Goal: Information Seeking & Learning: Learn about a topic

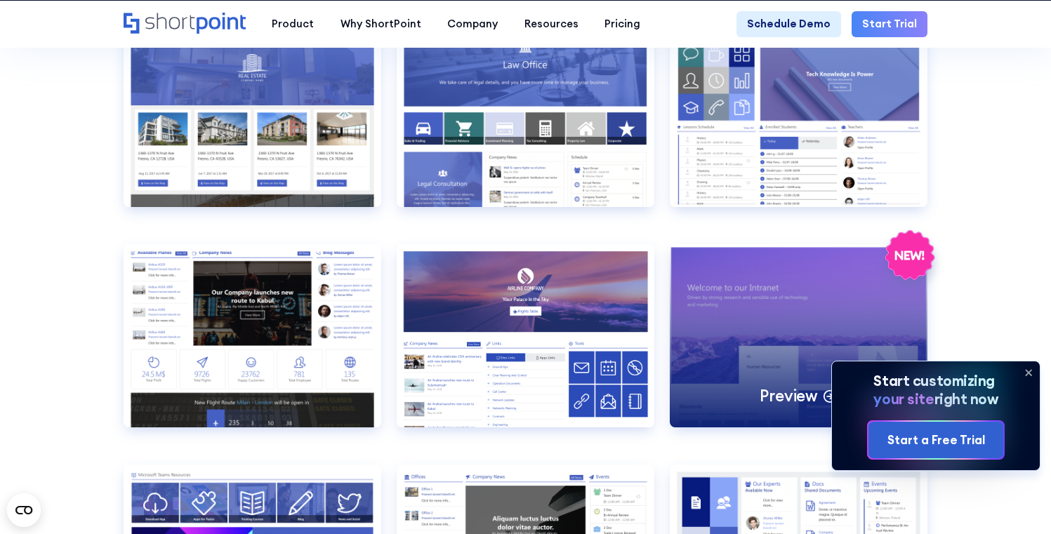
scroll to position [1461, 0]
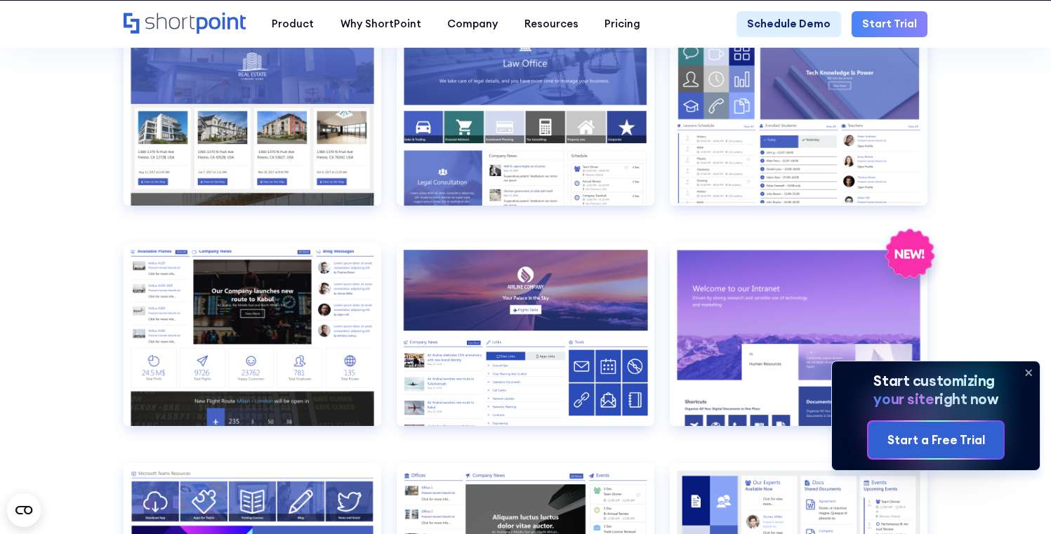
click at [1027, 371] on icon at bounding box center [1029, 373] width 6 height 6
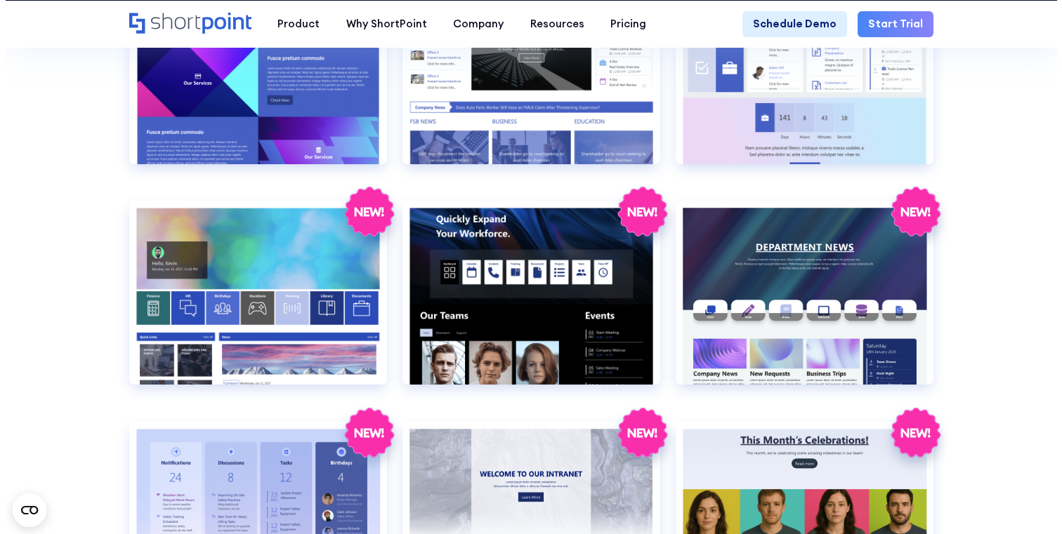
scroll to position [1988, 0]
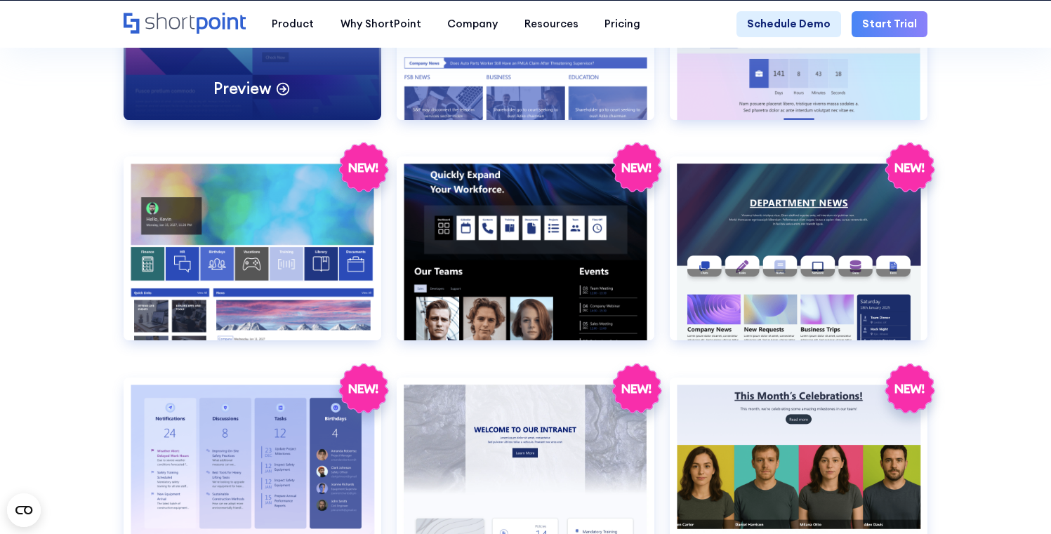
click at [339, 98] on div "Preview" at bounding box center [253, 28] width 258 height 184
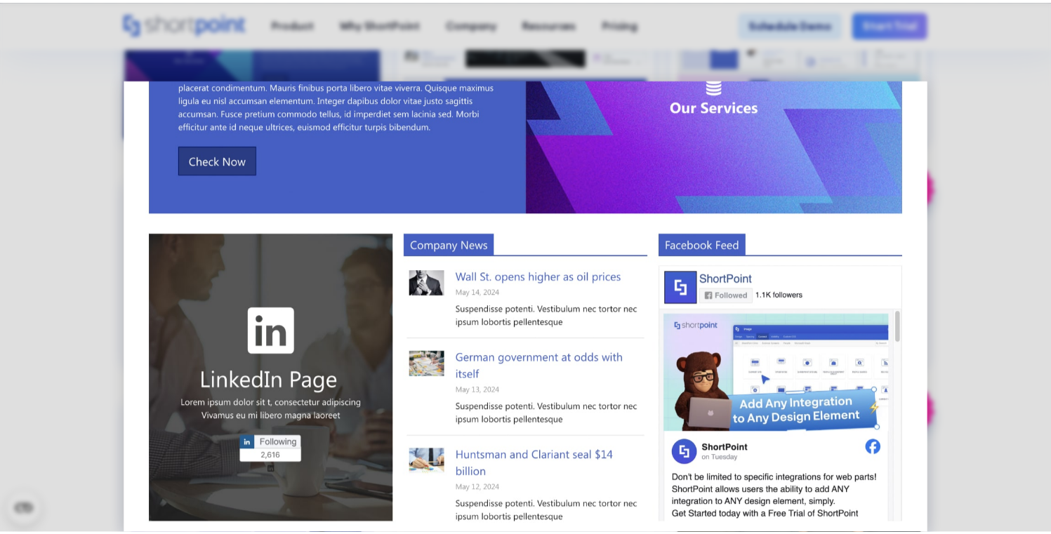
scroll to position [531, 0]
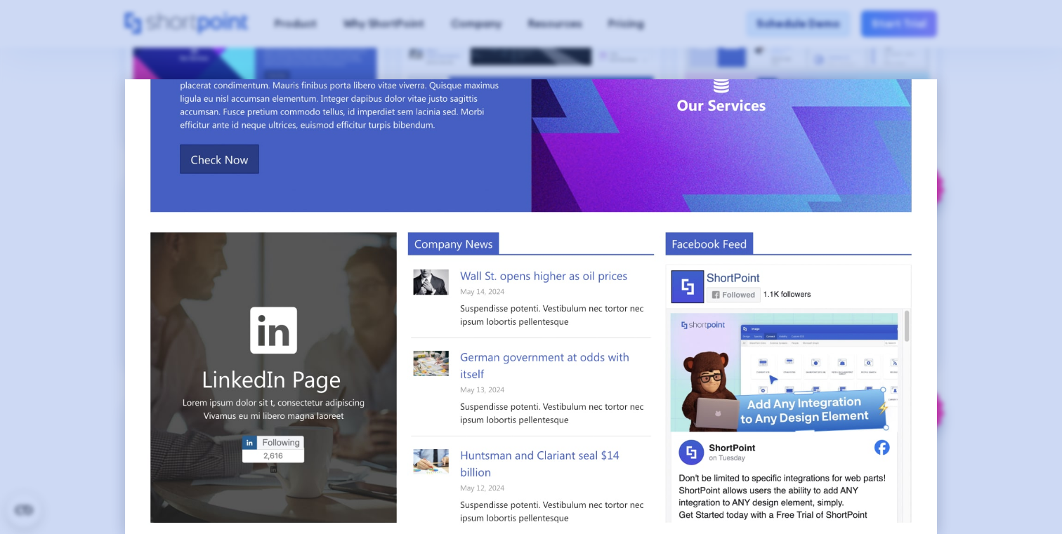
click at [964, 105] on div at bounding box center [531, 267] width 1062 height 534
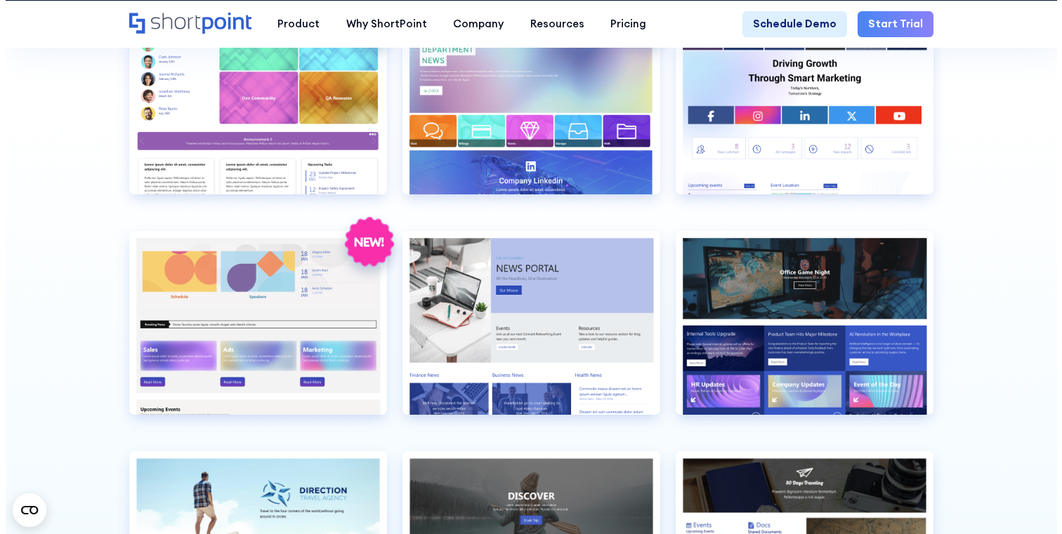
scroll to position [3026, 0]
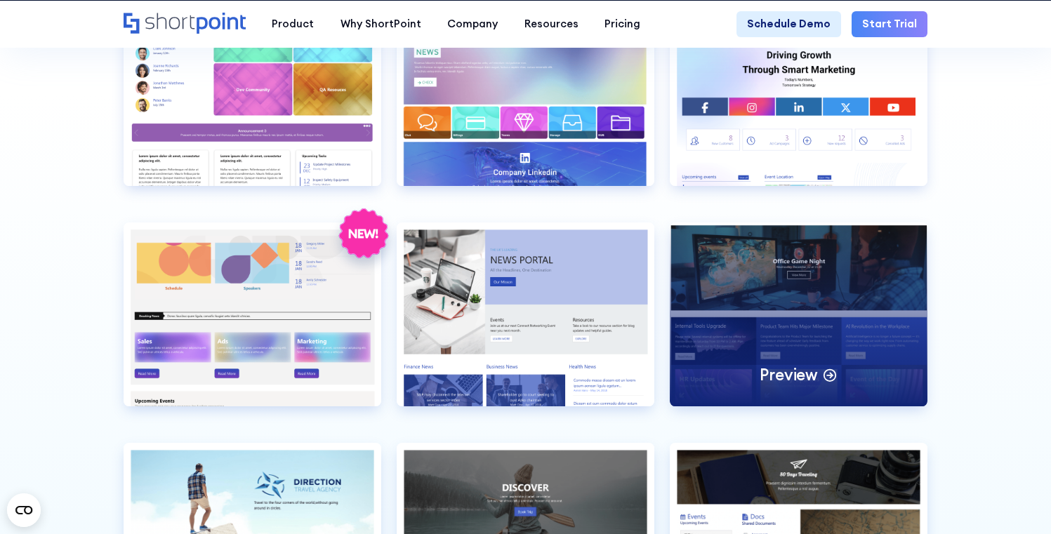
click at [778, 386] on p "Preview" at bounding box center [789, 375] width 58 height 20
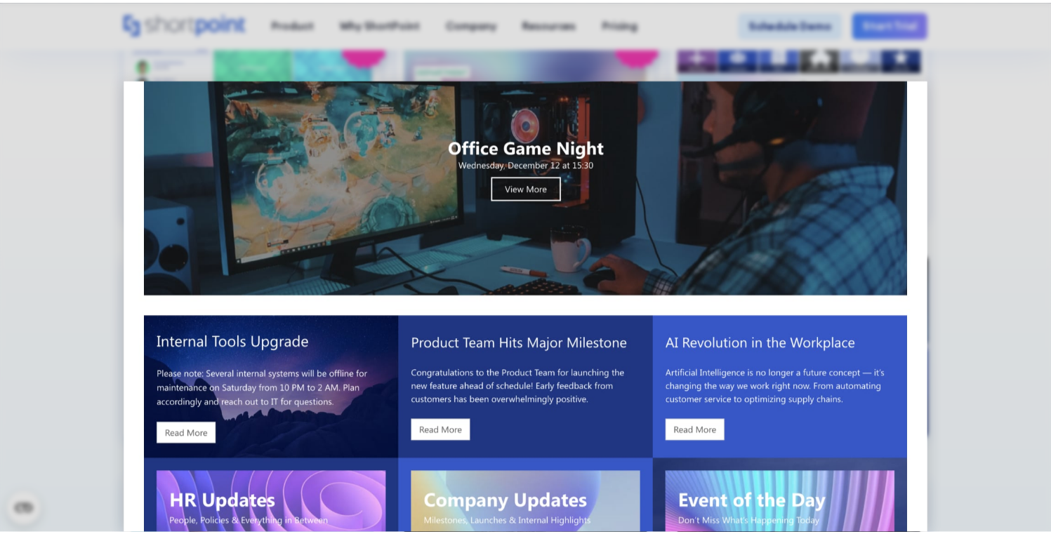
scroll to position [0, 0]
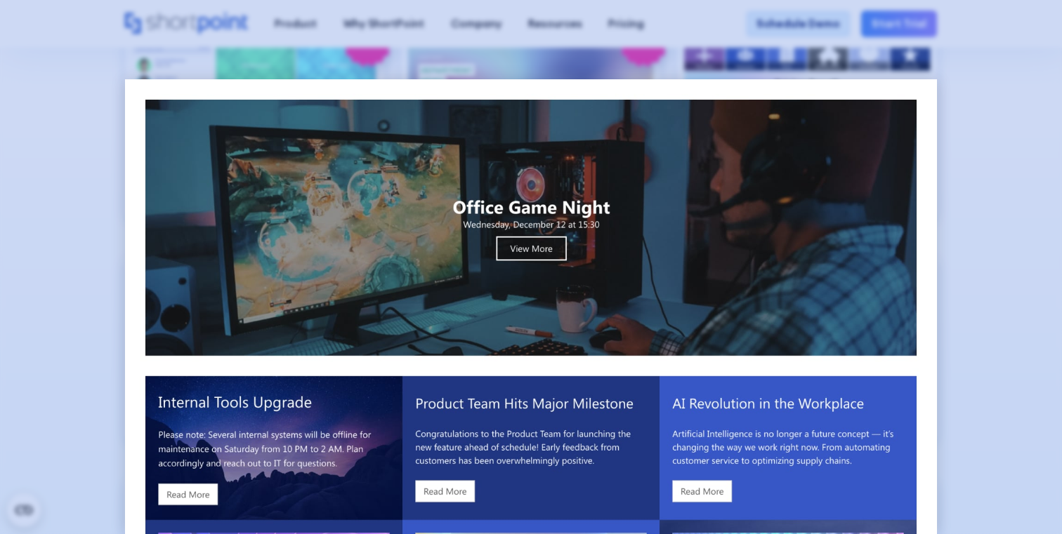
click at [996, 284] on div at bounding box center [531, 267] width 1062 height 534
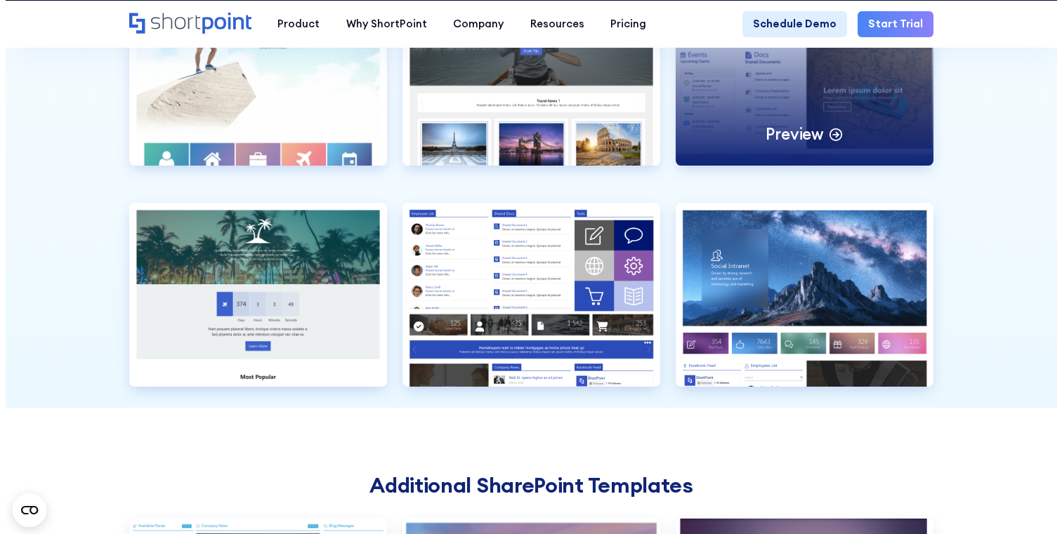
scroll to position [3203, 0]
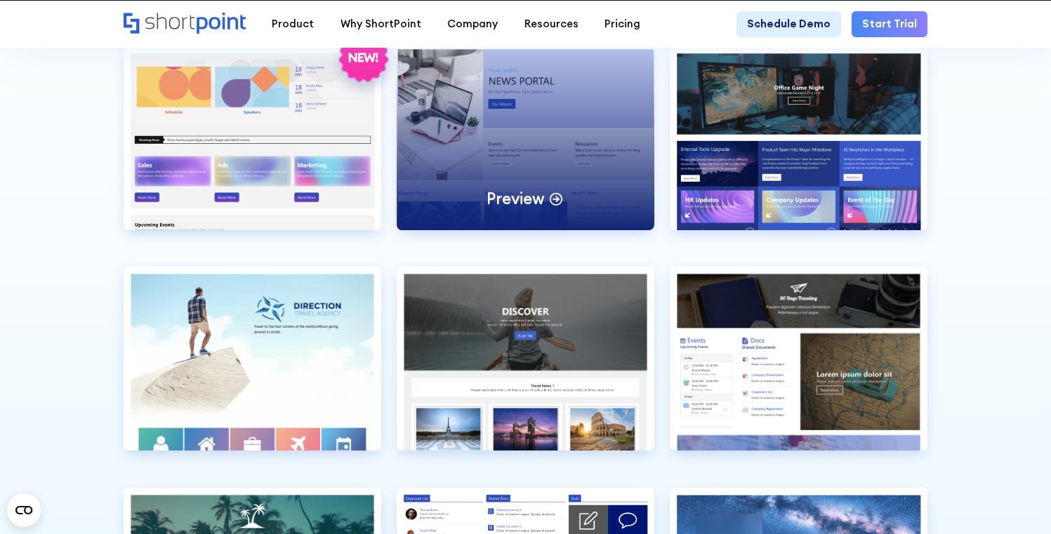
click at [563, 176] on div "Preview" at bounding box center [526, 138] width 258 height 184
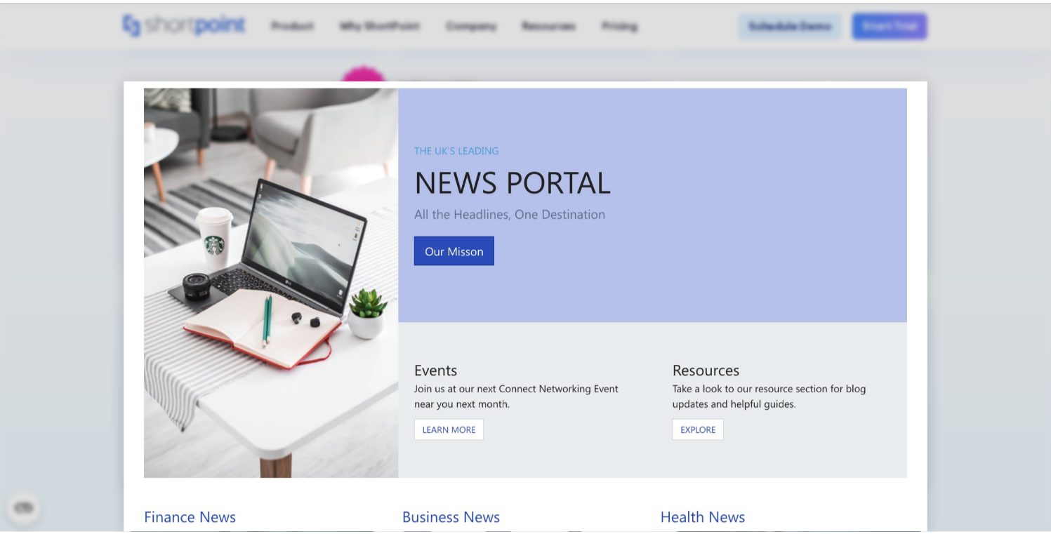
scroll to position [0, 0]
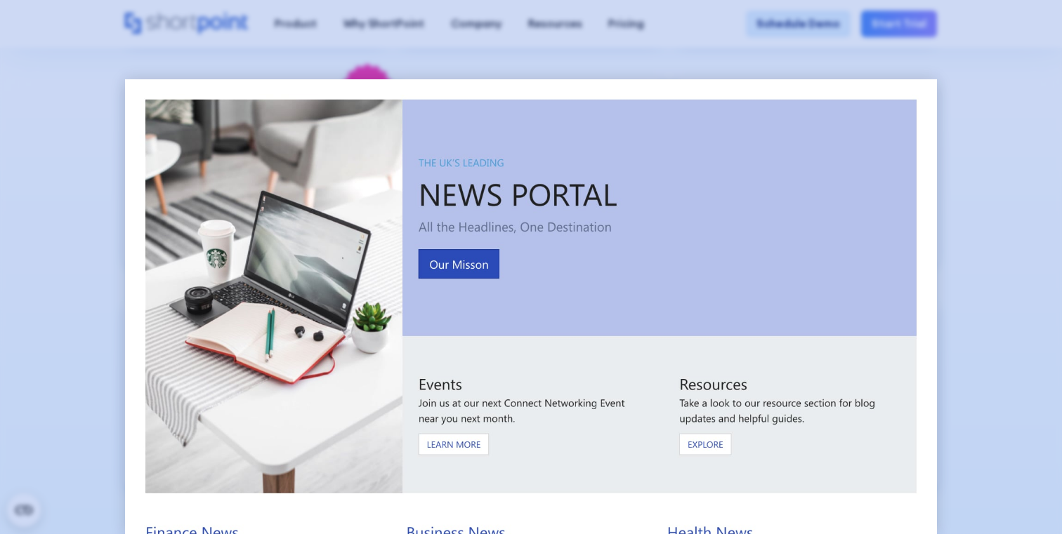
click at [1009, 166] on div at bounding box center [531, 267] width 1062 height 534
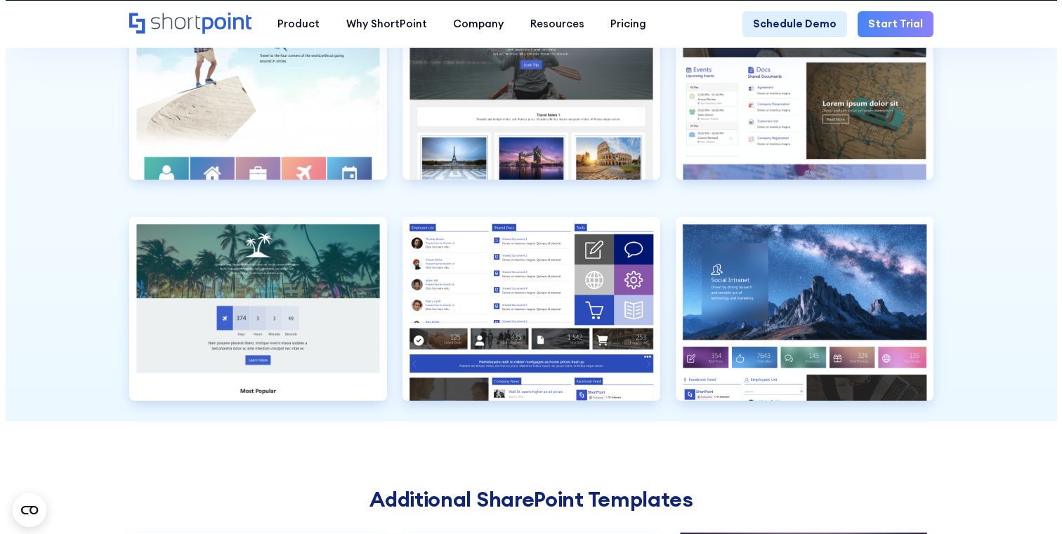
scroll to position [3485, 0]
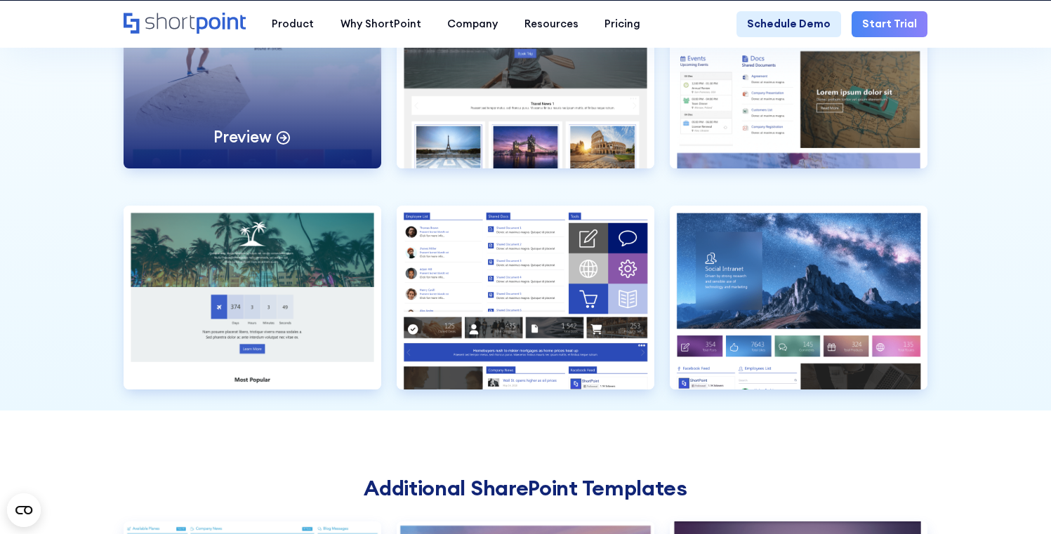
click at [303, 157] on div "Preview" at bounding box center [253, 77] width 258 height 184
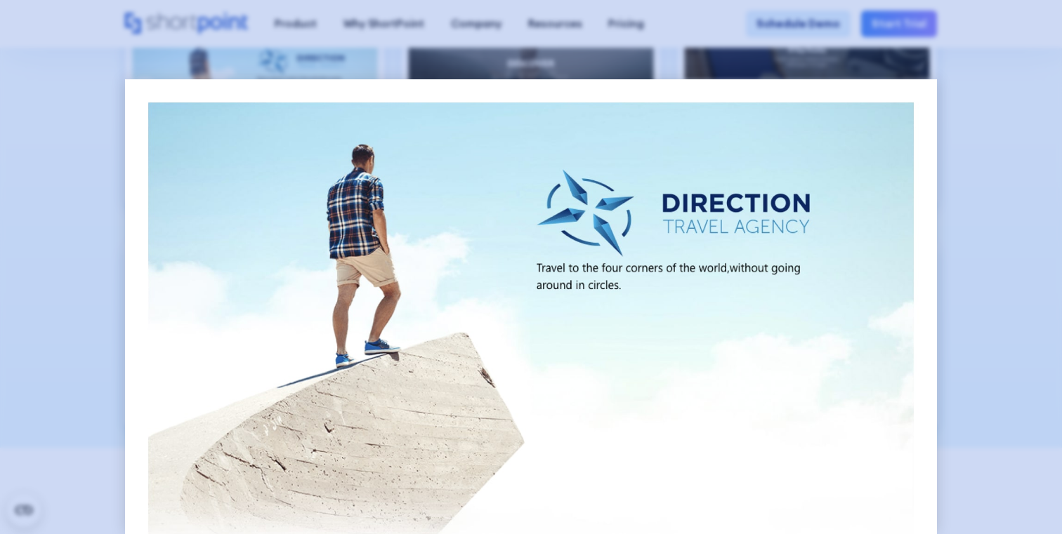
click at [972, 125] on div at bounding box center [531, 267] width 1062 height 534
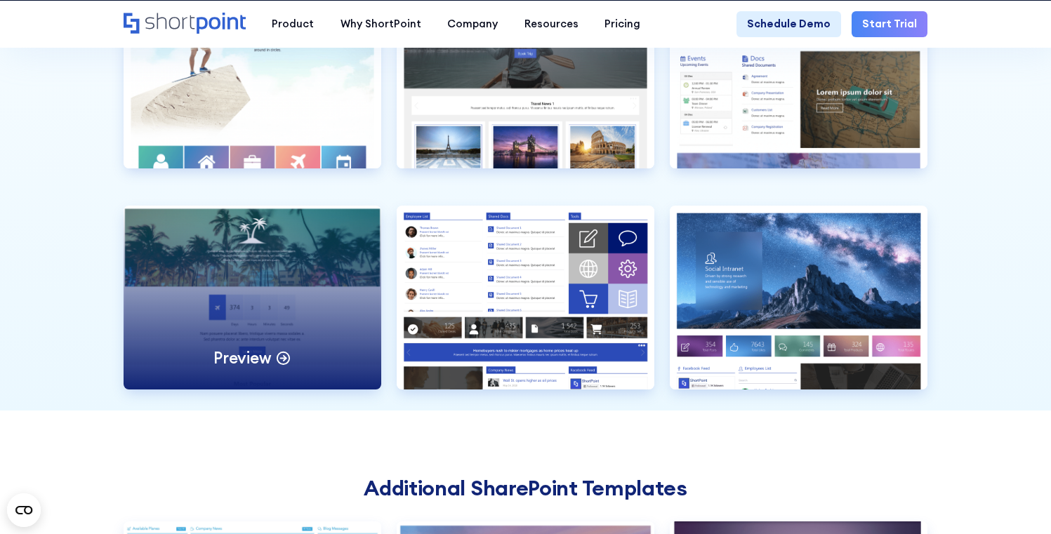
click at [278, 351] on div "Preview" at bounding box center [253, 298] width 258 height 184
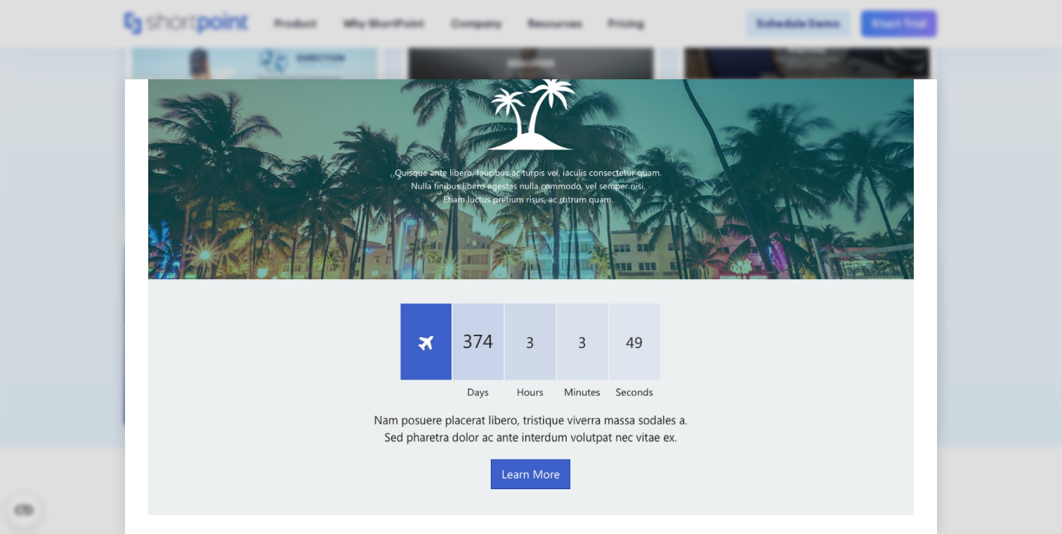
scroll to position [40, 0]
